Goal: Task Accomplishment & Management: Manage account settings

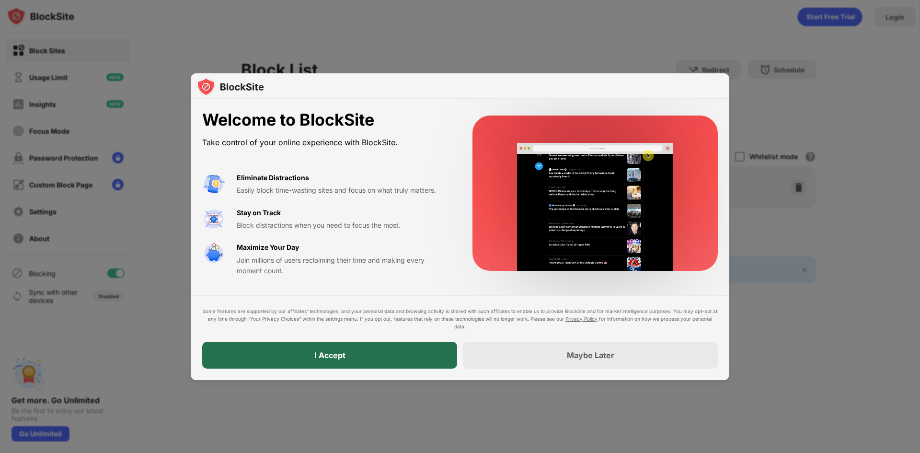
click at [398, 349] on div "I Accept" at bounding box center [329, 355] width 255 height 27
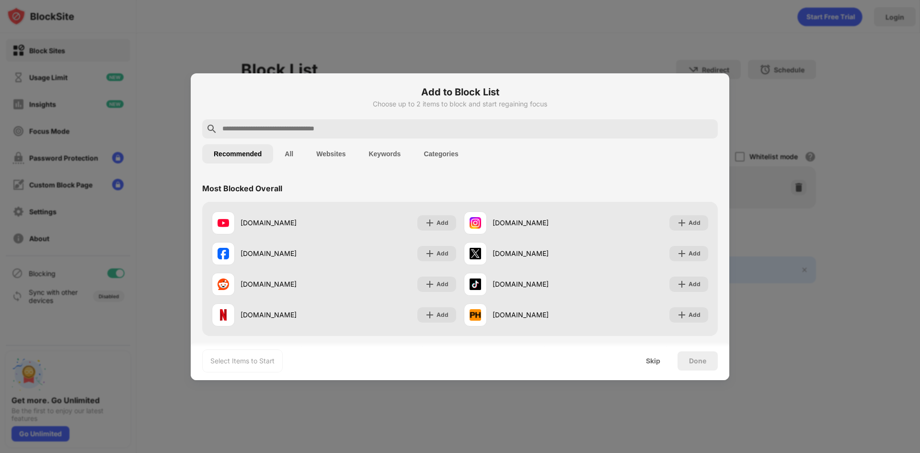
click at [452, 127] on input "text" at bounding box center [467, 128] width 492 height 11
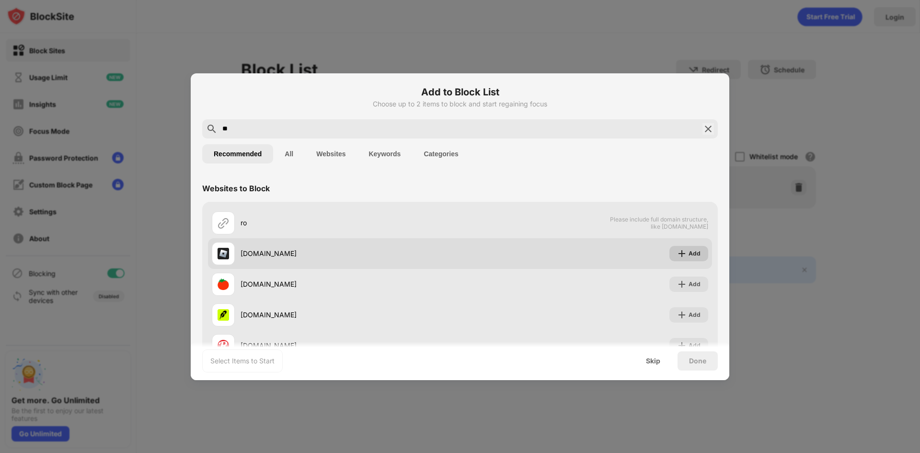
type input "**"
drag, startPoint x: 680, startPoint y: 255, endPoint x: 675, endPoint y: 254, distance: 4.9
click at [677, 255] on img at bounding box center [682, 254] width 10 height 10
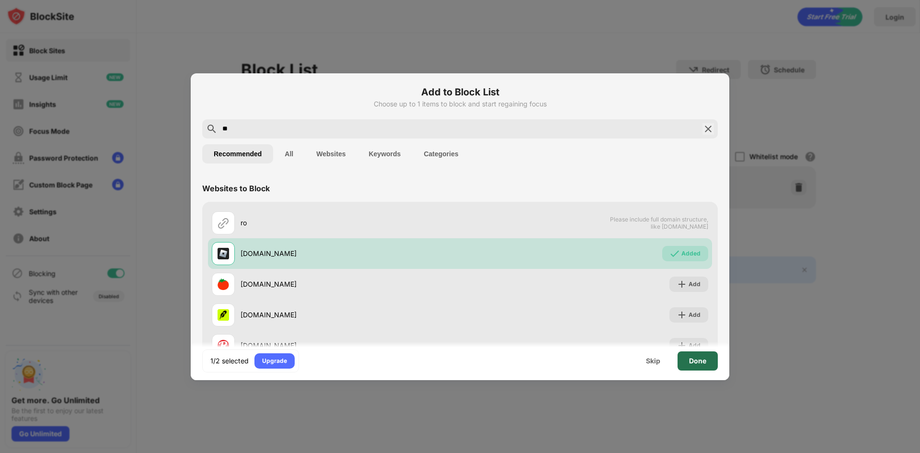
click at [697, 363] on div "Done" at bounding box center [697, 361] width 17 height 8
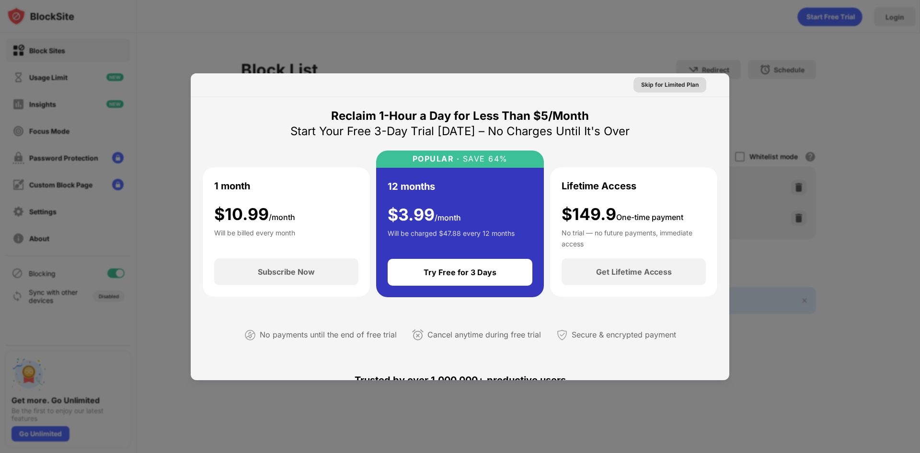
click at [645, 84] on div "Skip for Limited Plan" at bounding box center [669, 85] width 57 height 10
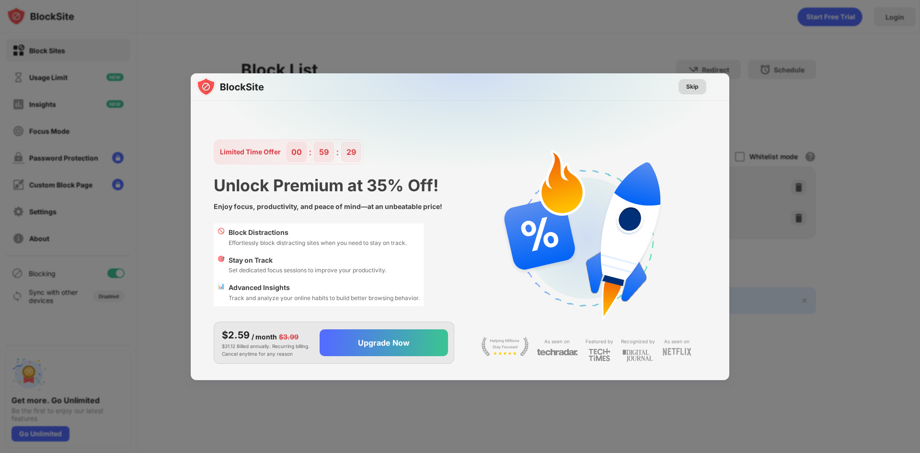
click at [691, 88] on div "Skip" at bounding box center [692, 87] width 12 height 10
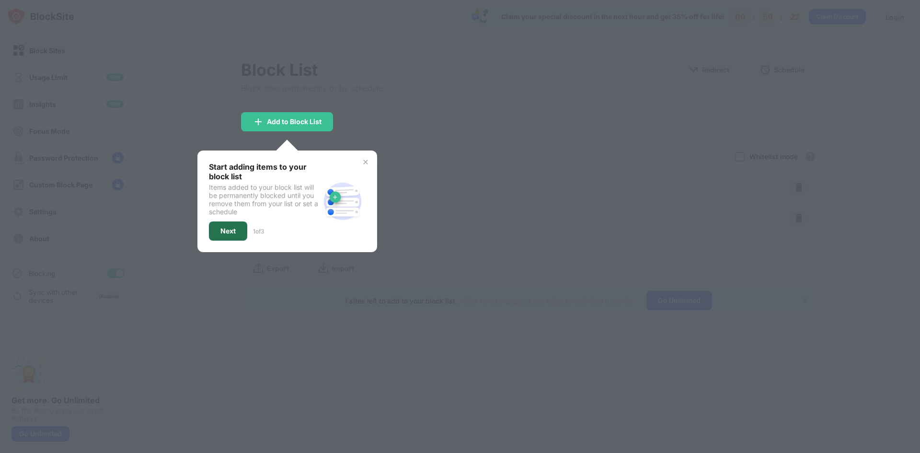
click at [239, 231] on div "Next" at bounding box center [228, 230] width 38 height 19
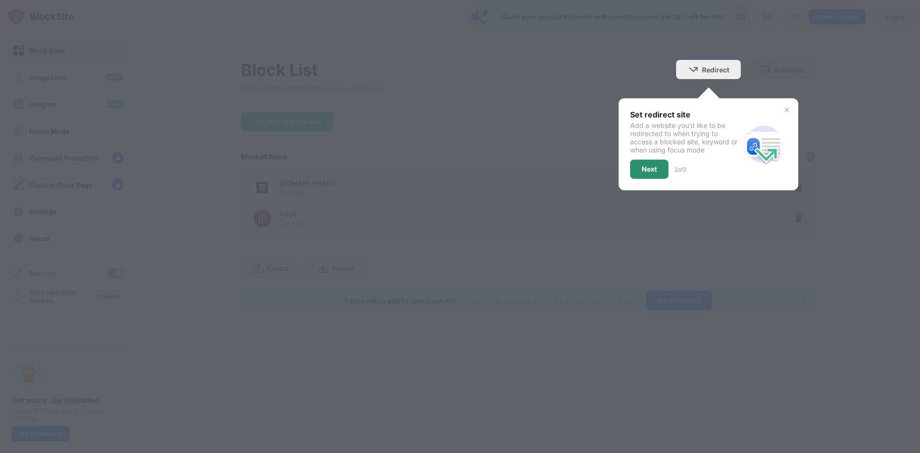
click at [661, 171] on div "Next" at bounding box center [649, 169] width 38 height 19
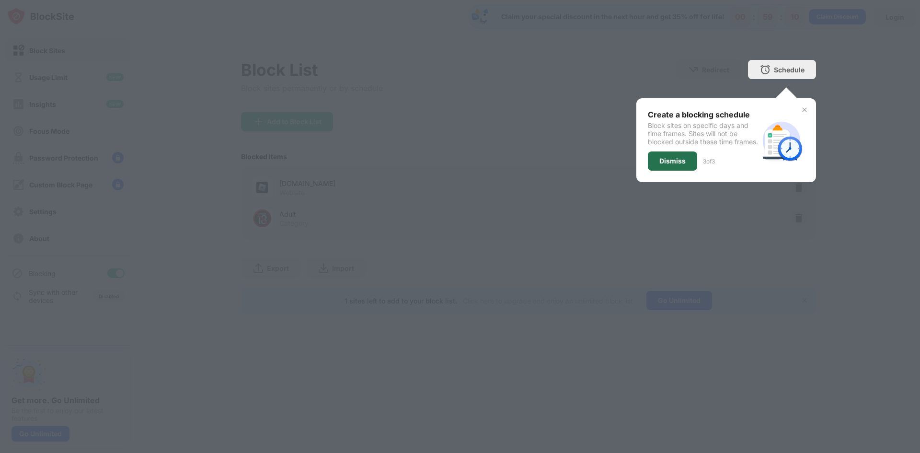
click at [670, 165] on div "Dismiss" at bounding box center [672, 161] width 26 height 8
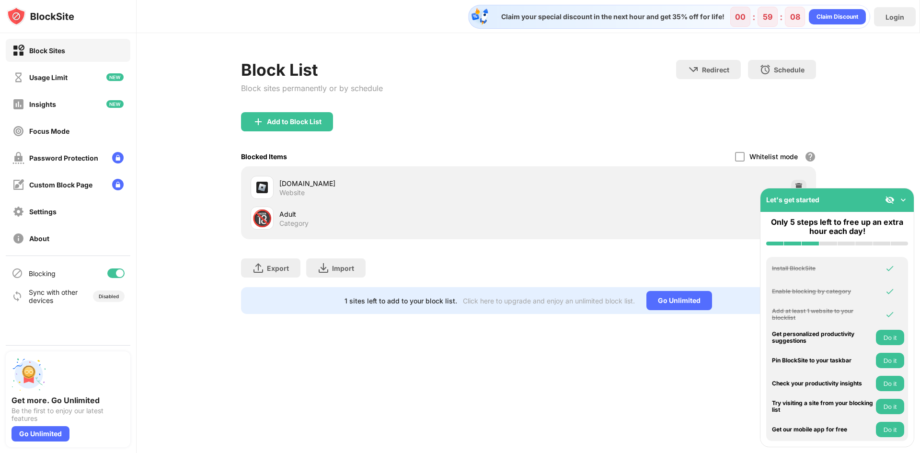
click at [904, 197] on img at bounding box center [903, 200] width 10 height 10
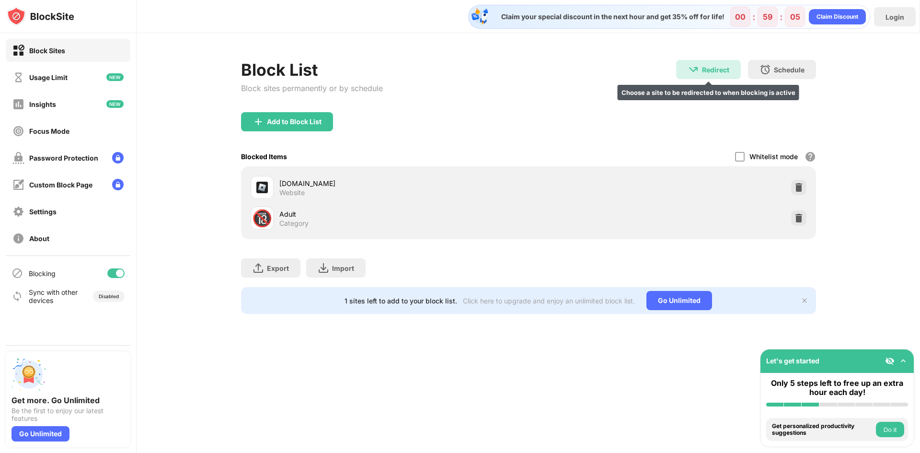
click at [699, 73] on div "Redirect Choose a site to be redirected to when blocking is active" at bounding box center [708, 69] width 65 height 19
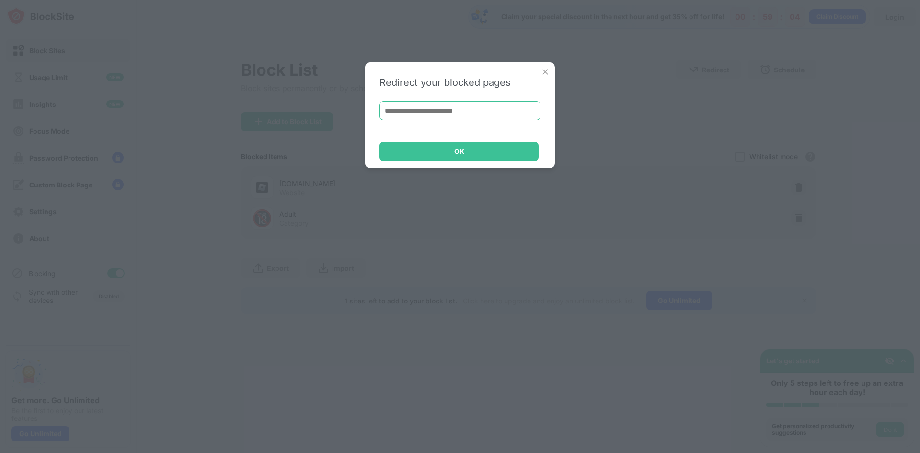
click at [422, 108] on input at bounding box center [459, 110] width 161 height 19
click at [515, 108] on input at bounding box center [459, 110] width 161 height 19
paste input "**********"
type input "**********"
click at [519, 156] on div "OK" at bounding box center [458, 151] width 159 height 19
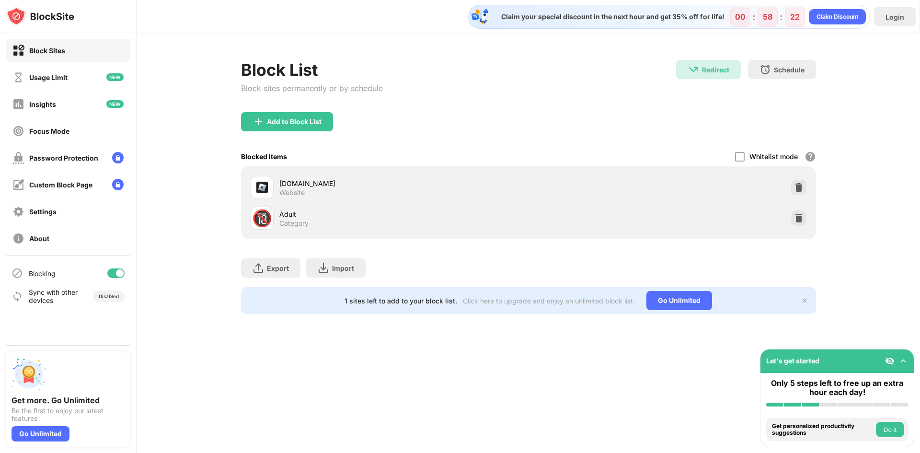
click at [896, 432] on button "Do it" at bounding box center [890, 429] width 28 height 15
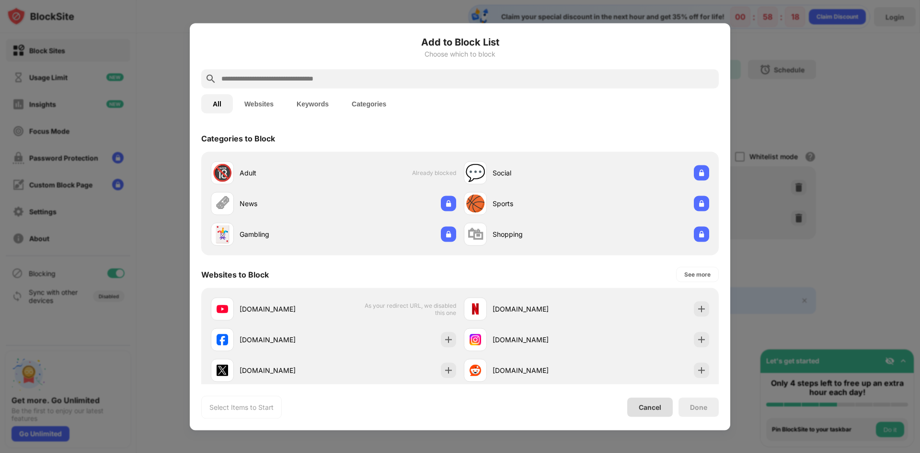
click at [649, 407] on div "Cancel" at bounding box center [650, 407] width 23 height 8
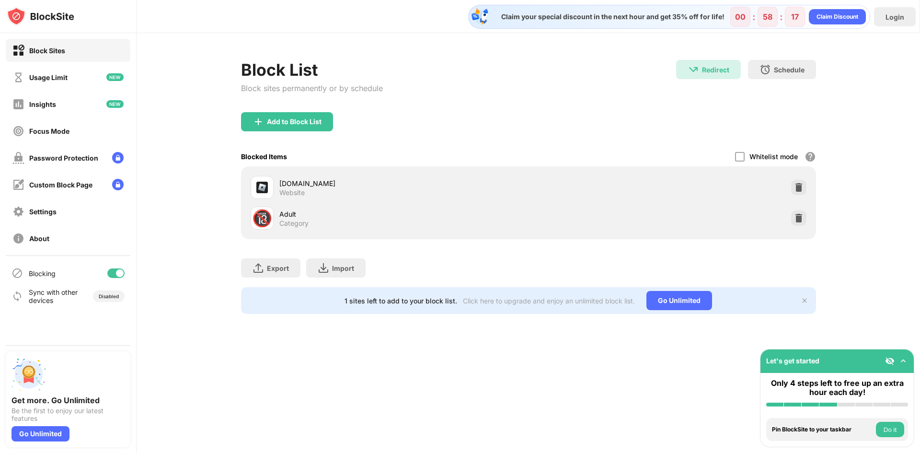
click at [895, 434] on button "Do it" at bounding box center [890, 429] width 28 height 15
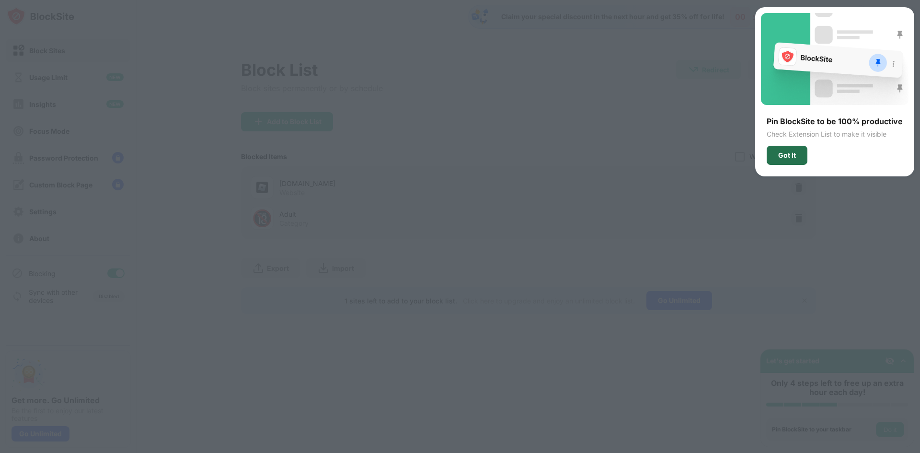
click at [795, 159] on div "Got It" at bounding box center [786, 155] width 41 height 19
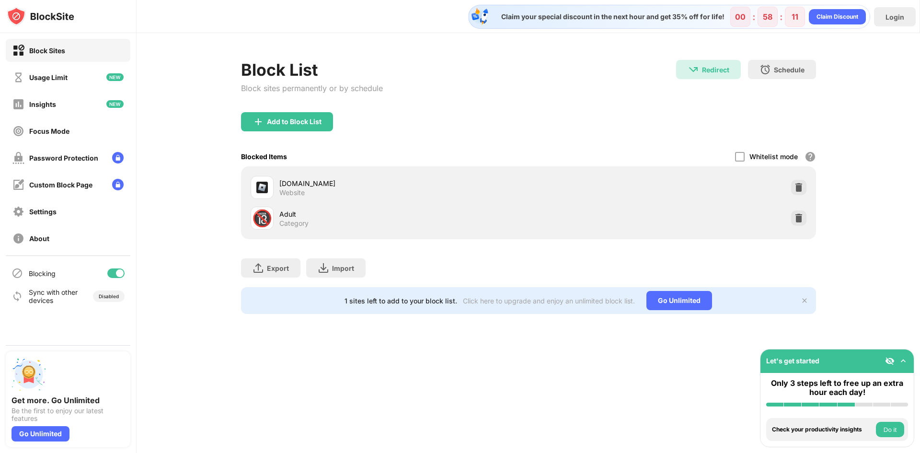
click at [890, 423] on button "Do it" at bounding box center [890, 429] width 28 height 15
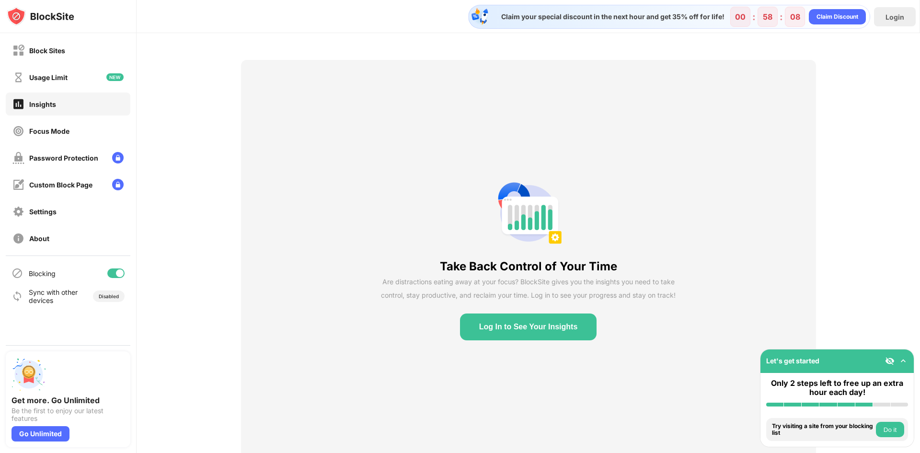
click at [581, 320] on button "Log In to See Your Insights" at bounding box center [528, 326] width 137 height 27
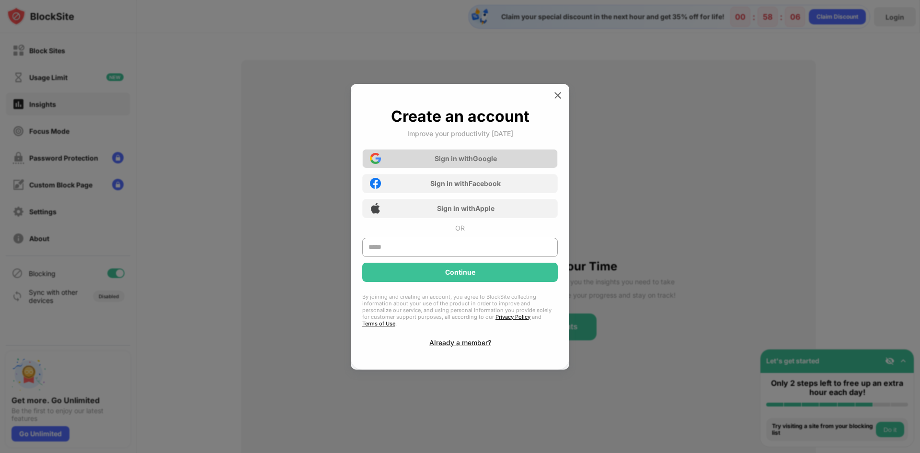
click at [520, 163] on div "Sign in with Google" at bounding box center [459, 158] width 195 height 19
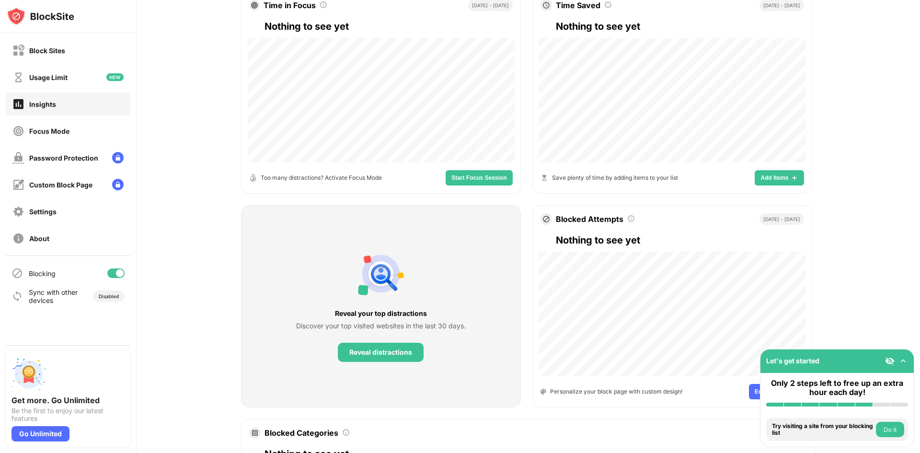
scroll to position [192, 0]
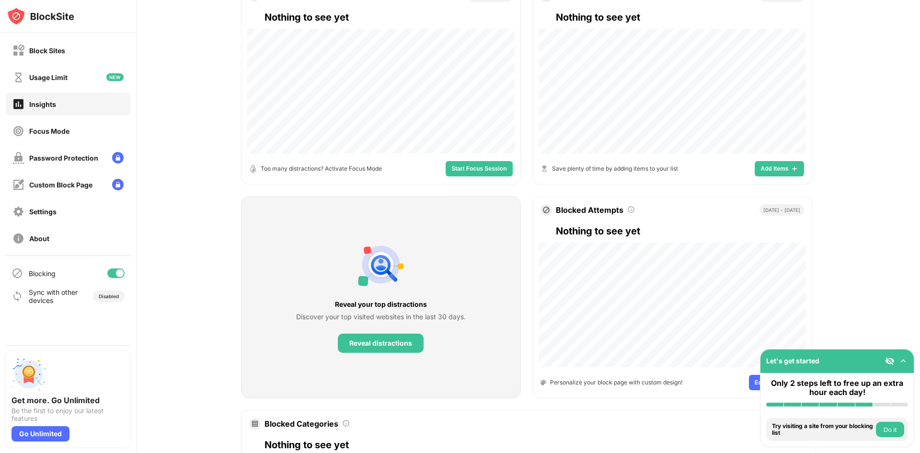
click at [895, 434] on button "Do it" at bounding box center [890, 429] width 28 height 15
click at [896, 431] on button "Do it" at bounding box center [890, 429] width 28 height 15
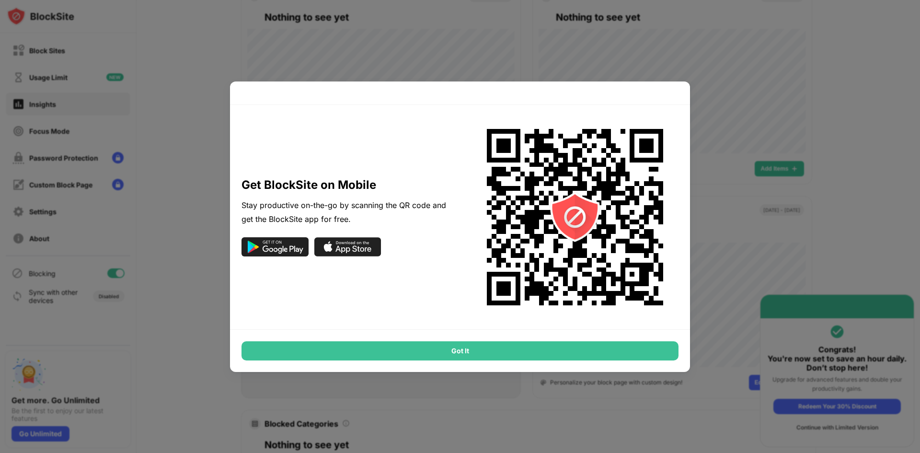
click at [755, 280] on div at bounding box center [460, 226] width 920 height 453
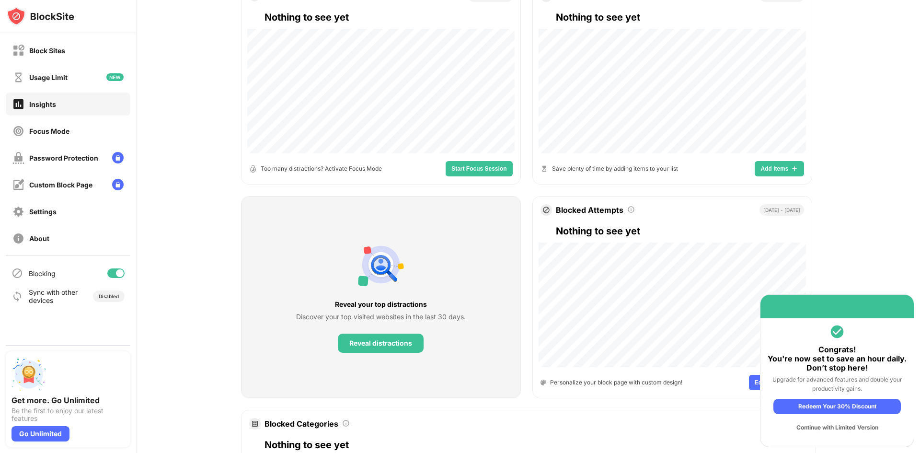
click at [860, 431] on div "Continue with Limited Version" at bounding box center [836, 427] width 127 height 15
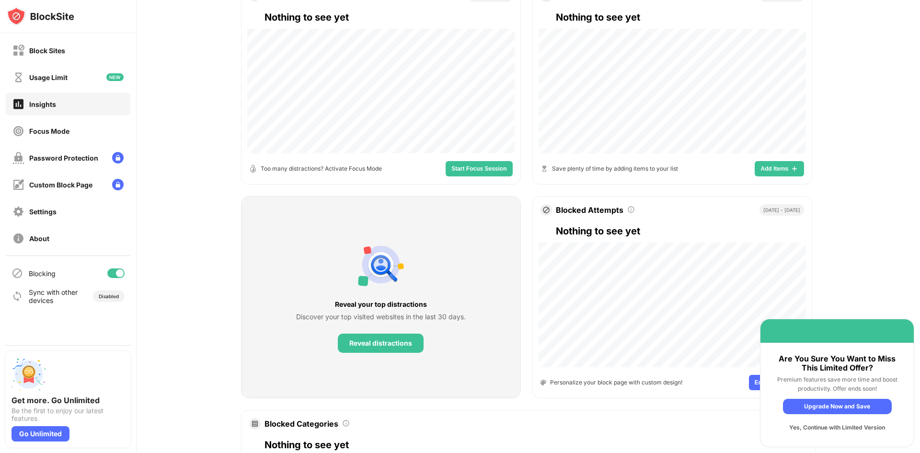
click at [871, 432] on div "Yes, Continue with Limited Version" at bounding box center [837, 427] width 109 height 15
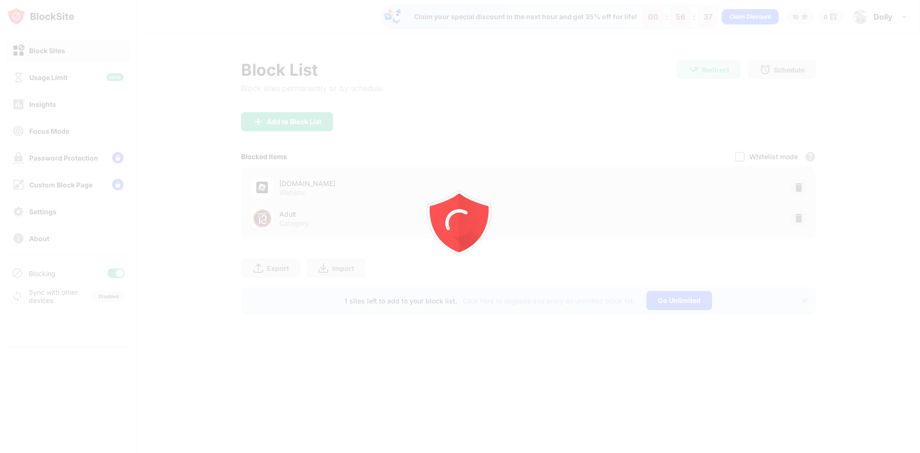
click at [711, 72] on div at bounding box center [460, 226] width 920 height 453
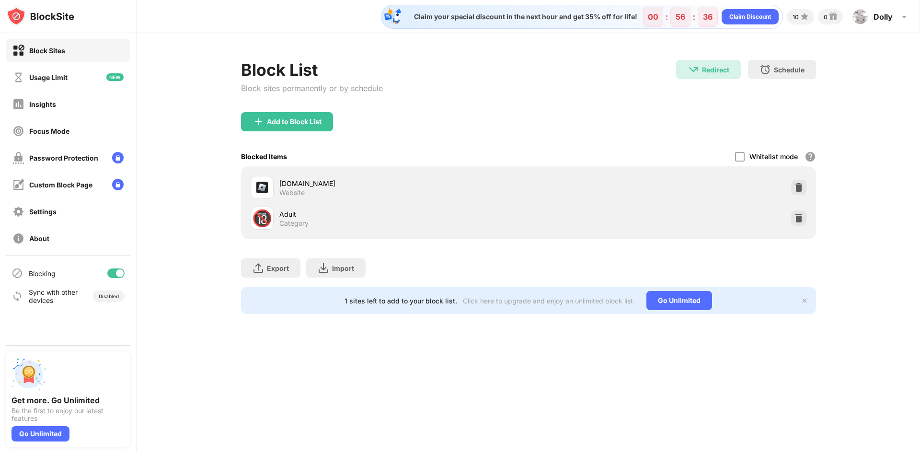
click at [705, 68] on div "Redirect" at bounding box center [715, 70] width 27 height 8
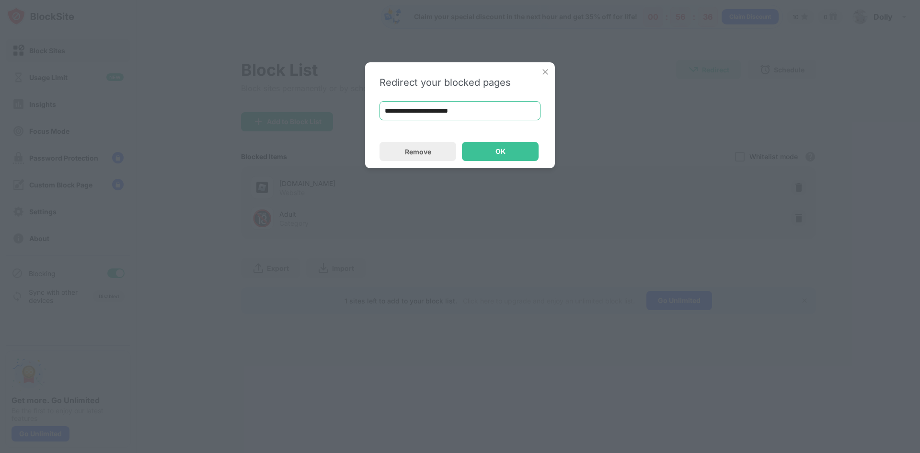
click at [510, 103] on input "**********" at bounding box center [459, 110] width 161 height 19
paste input "**********"
type input "**********"
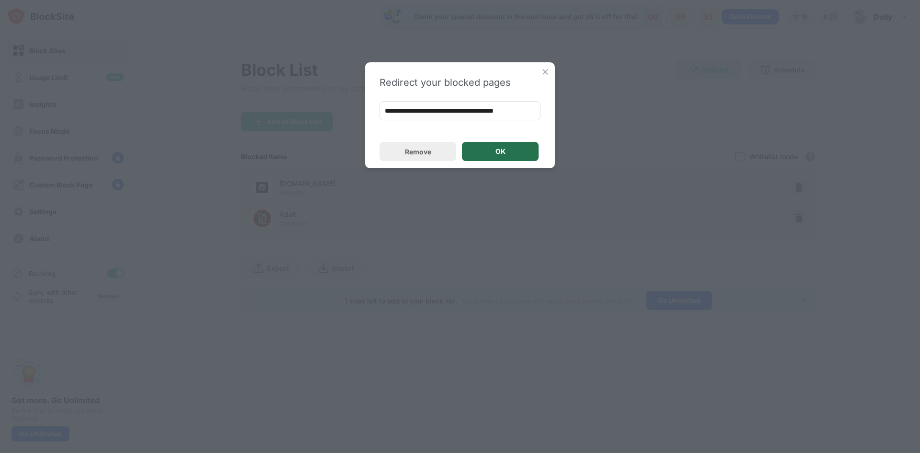
click at [510, 155] on div "OK" at bounding box center [500, 151] width 77 height 19
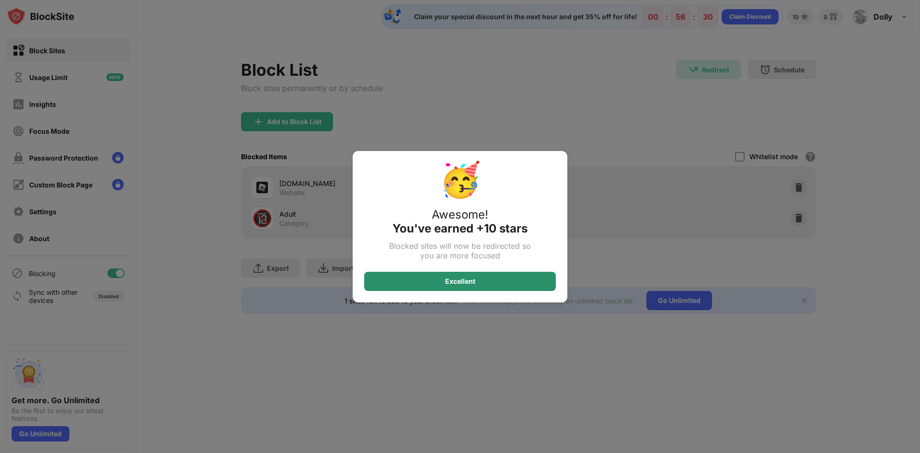
click at [487, 285] on div "Excellent" at bounding box center [460, 281] width 192 height 19
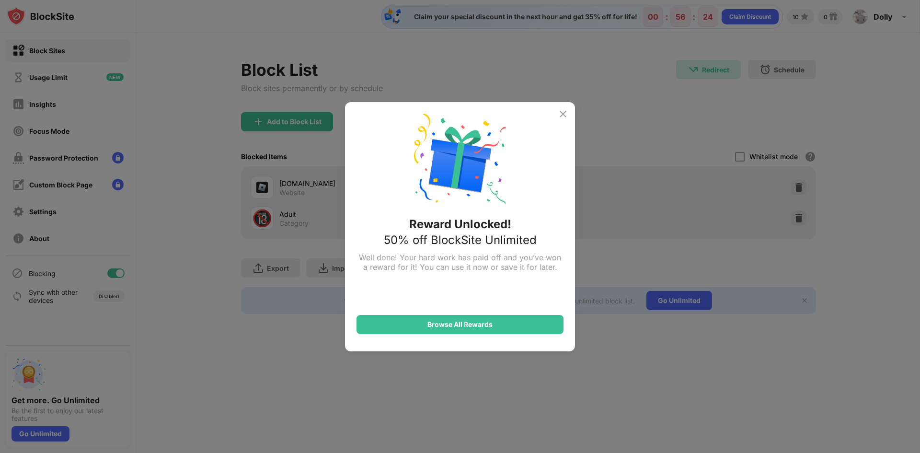
click at [559, 120] on div "Reward Unlocked! 50% off BlockSite Unlimited Well done! Your hard work has paid…" at bounding box center [460, 226] width 230 height 249
click at [562, 114] on img at bounding box center [562, 113] width 11 height 11
